Goal: Task Accomplishment & Management: Use online tool/utility

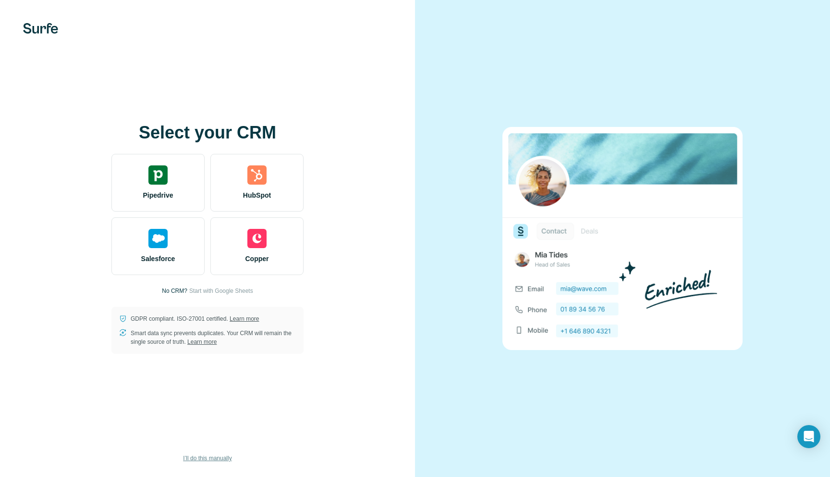
click at [208, 459] on span "I’ll do this manually" at bounding box center [207, 457] width 49 height 9
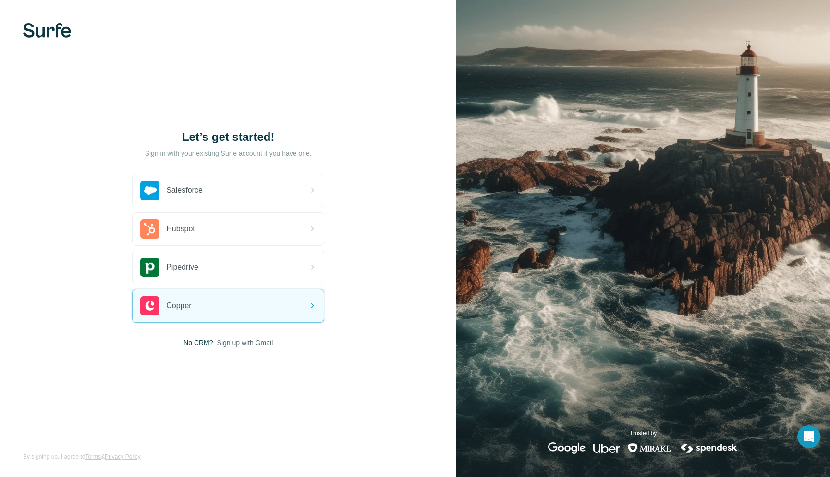
drag, startPoint x: 264, startPoint y: 341, endPoint x: 214, endPoint y: 374, distance: 60.0
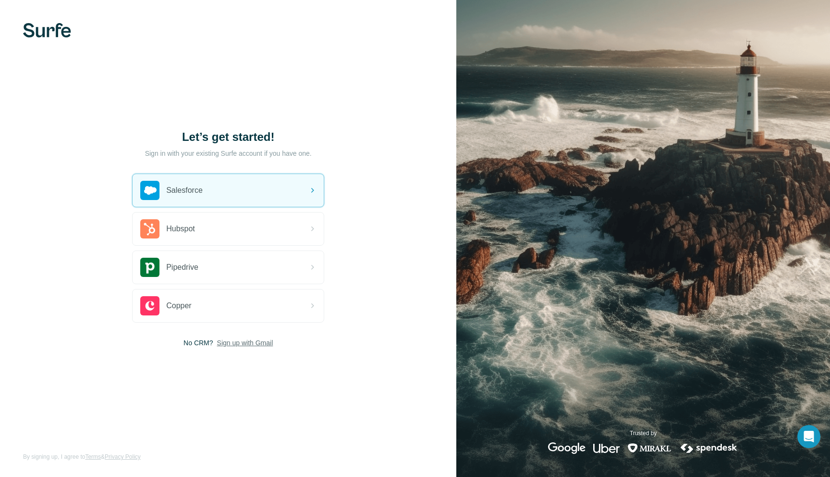
click at [45, 27] on img at bounding box center [47, 30] width 48 height 14
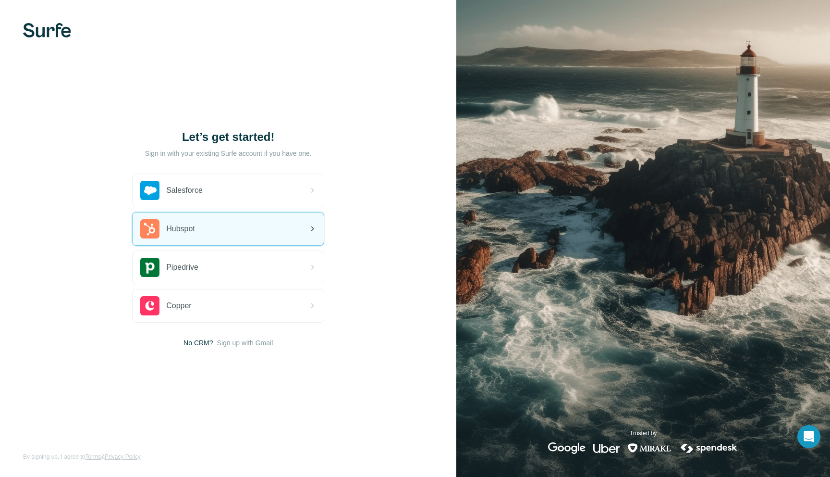
click at [211, 238] on div "Hubspot" at bounding box center [228, 228] width 191 height 33
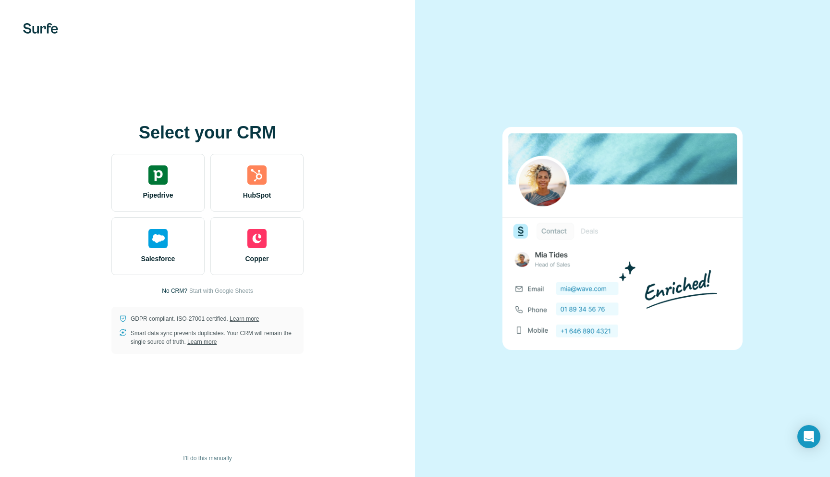
click at [173, 290] on p "No CRM?" at bounding box center [174, 290] width 25 height 9
click at [43, 24] on img at bounding box center [40, 28] width 35 height 11
